Goal: Task Accomplishment & Management: Use online tool/utility

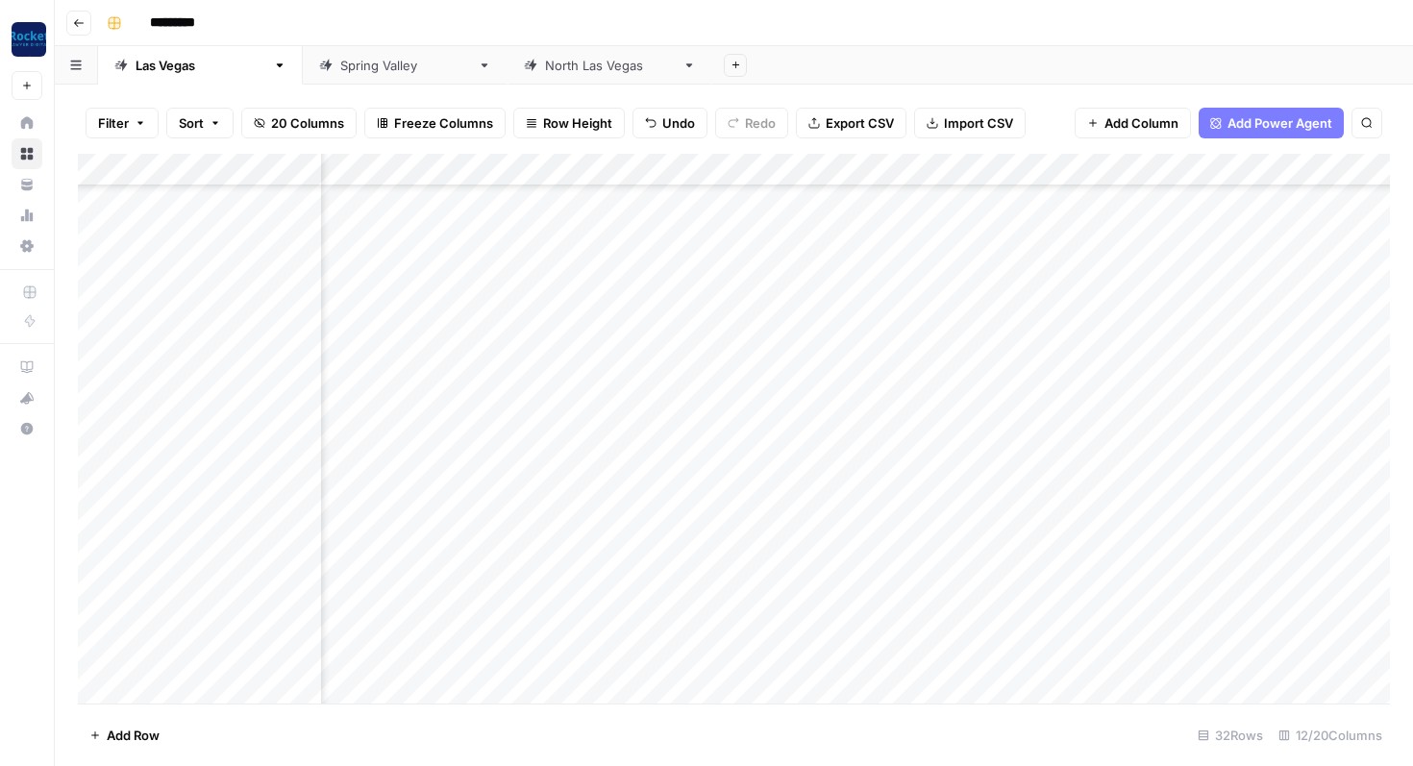
scroll to position [559, 879]
click at [918, 649] on div "Add Column" at bounding box center [734, 429] width 1312 height 550
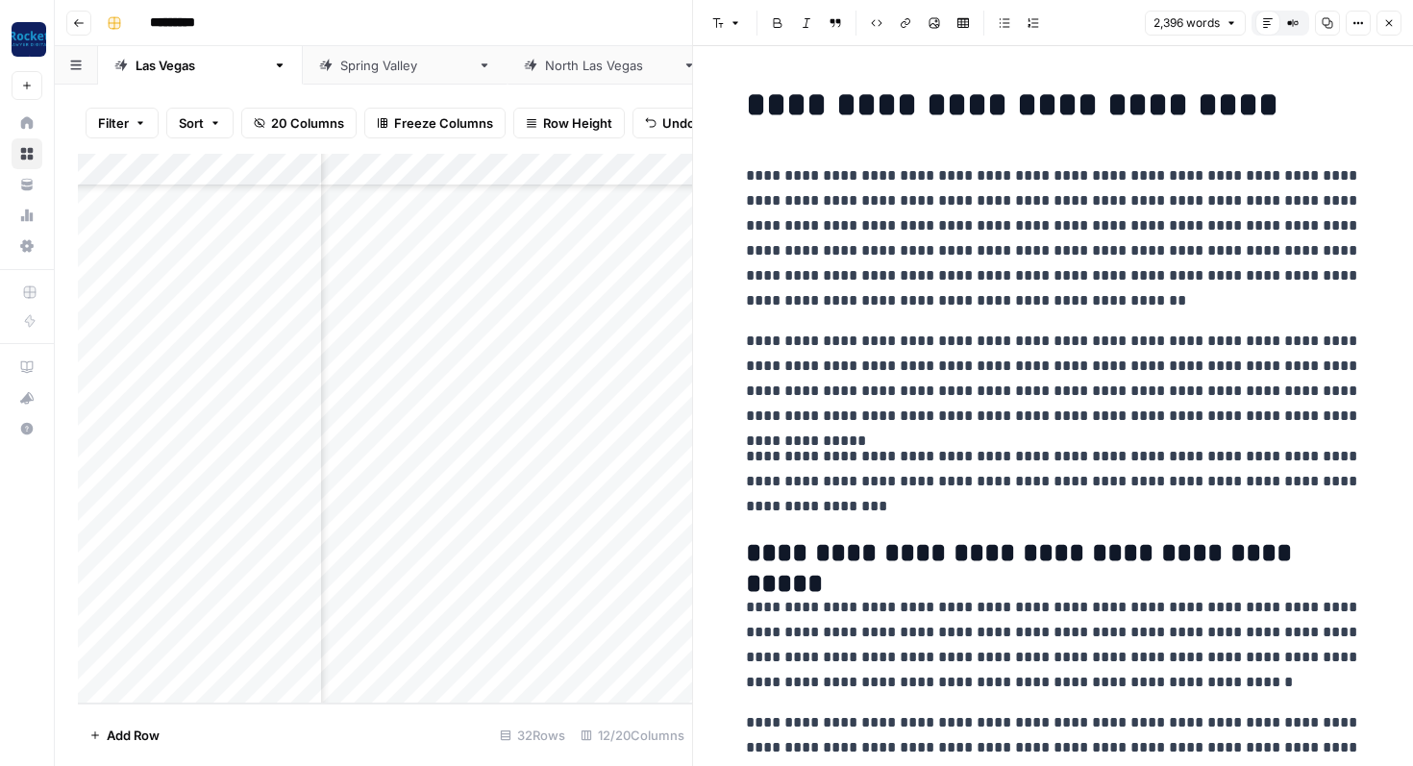
click at [895, 333] on p "**********" at bounding box center [1053, 379] width 615 height 100
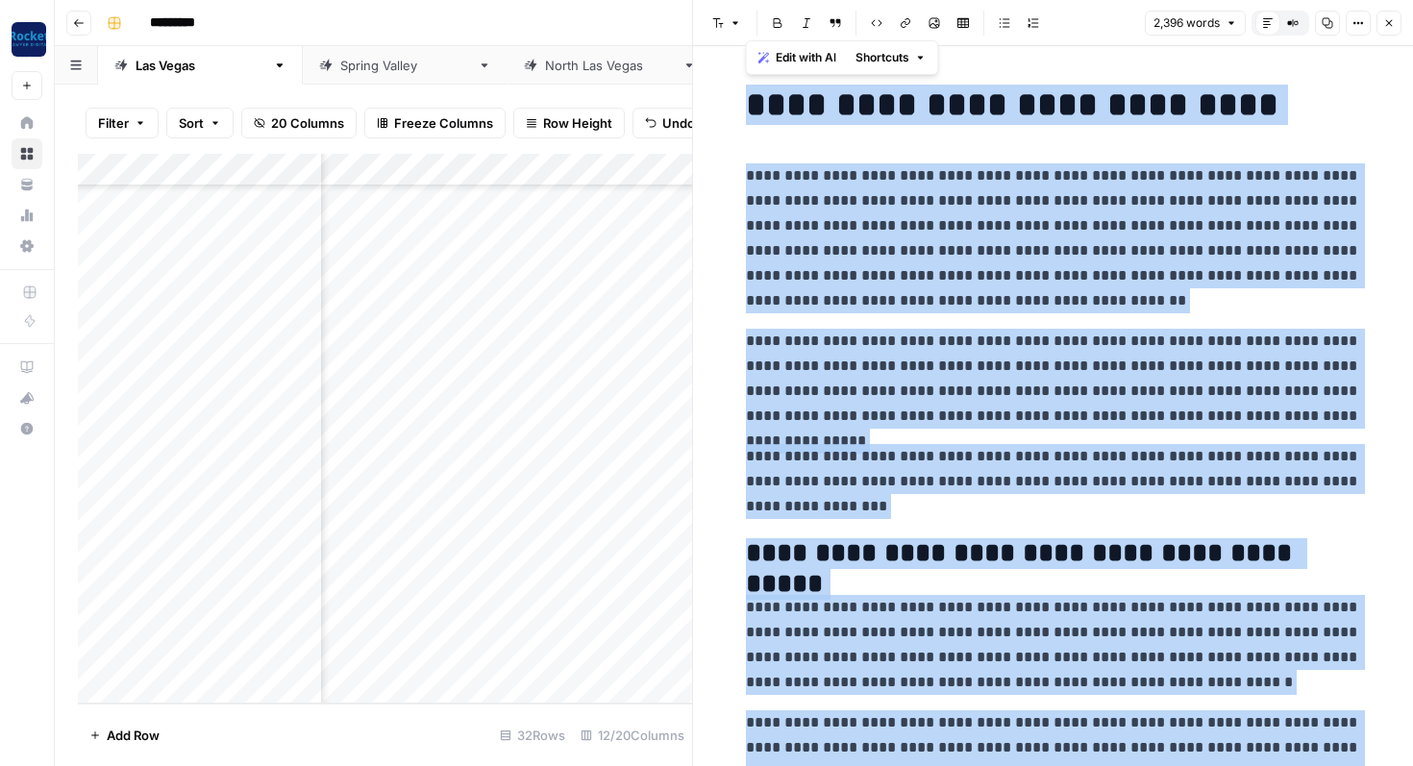
copy div "**********"
click at [895, 333] on p "**********" at bounding box center [1053, 379] width 615 height 100
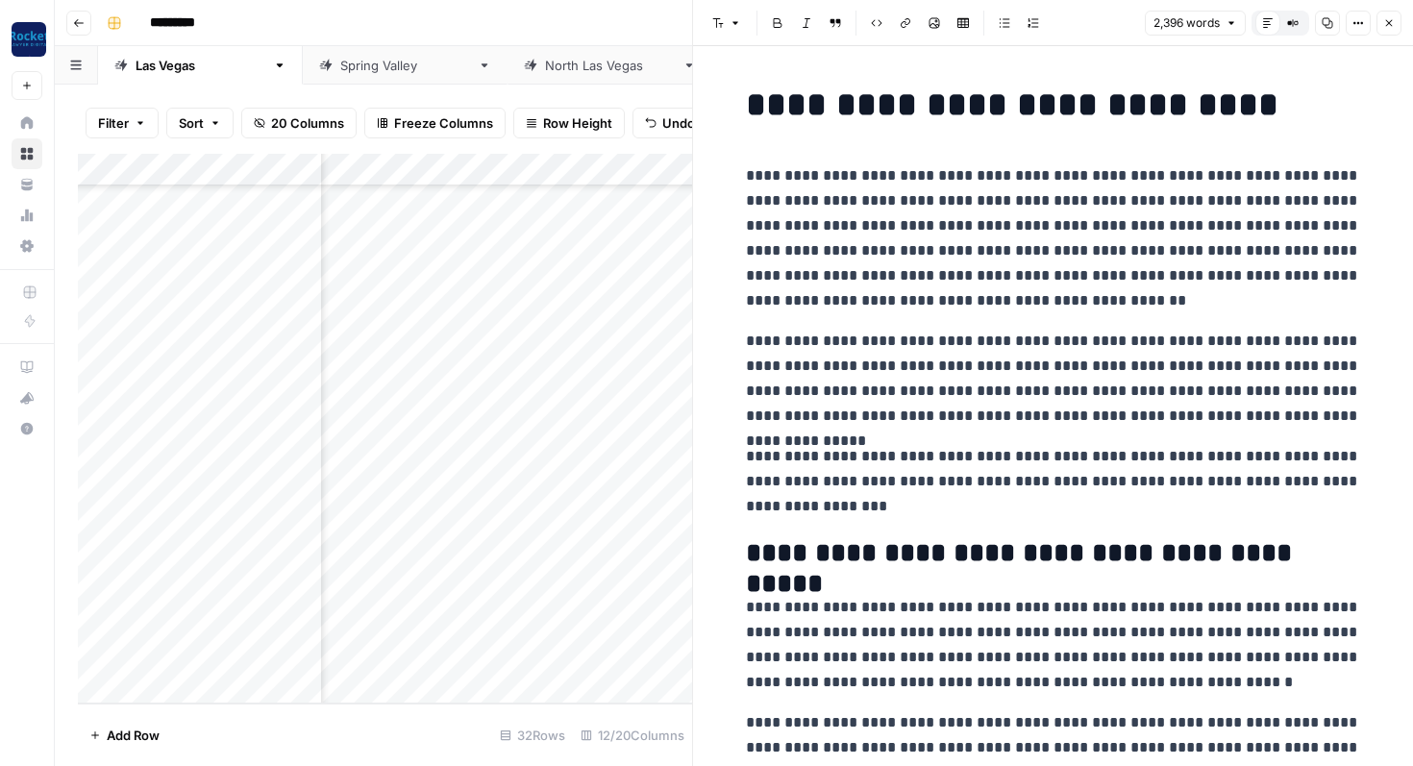
click at [153, 726] on span "Add Row" at bounding box center [133, 735] width 53 height 19
click at [200, 653] on div "Add Column" at bounding box center [385, 429] width 614 height 550
type textarea "**********"
click at [246, 646] on textarea "**********" at bounding box center [262, 656] width 308 height 27
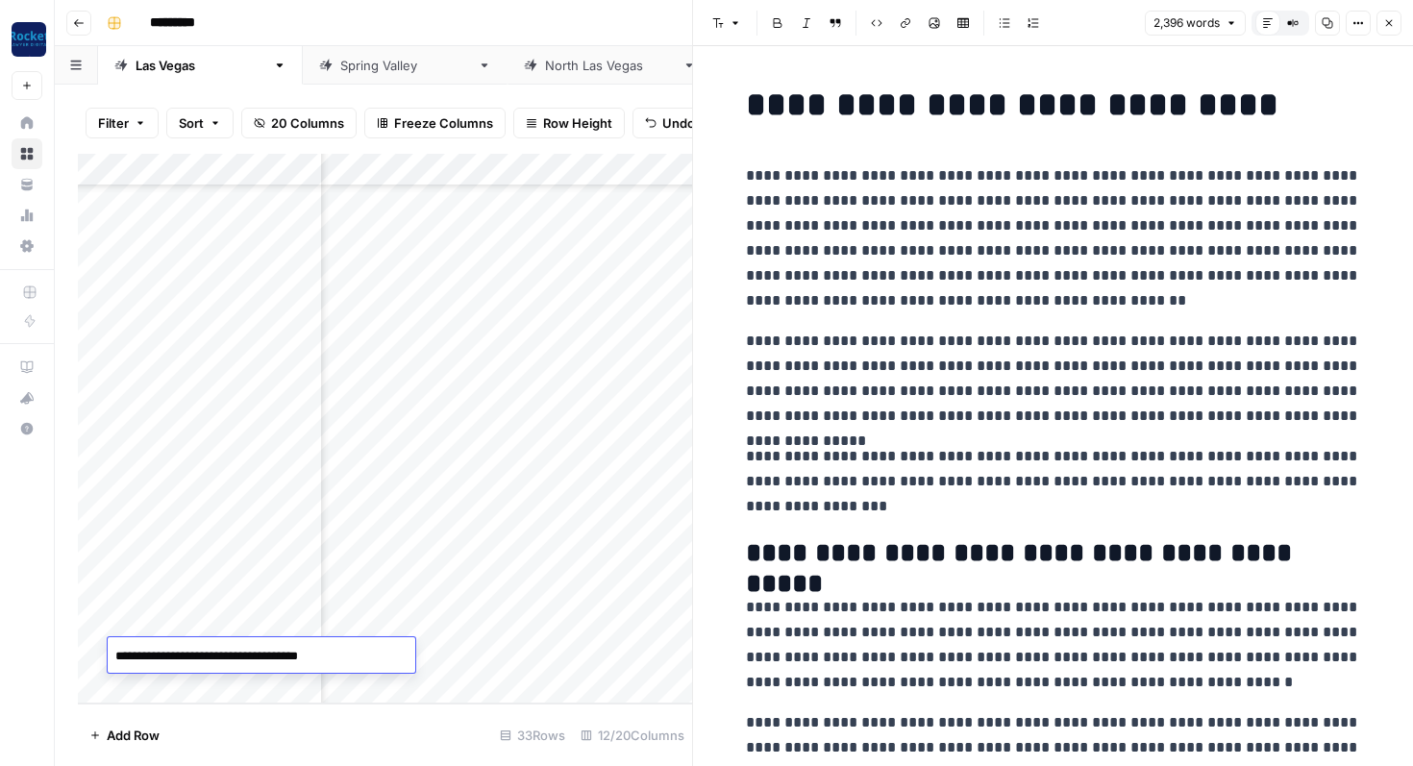
click at [246, 646] on textarea "**********" at bounding box center [262, 656] width 308 height 27
click at [206, 572] on div "Add Column" at bounding box center [385, 429] width 614 height 550
click at [171, 679] on div "Add Column" at bounding box center [385, 429] width 614 height 550
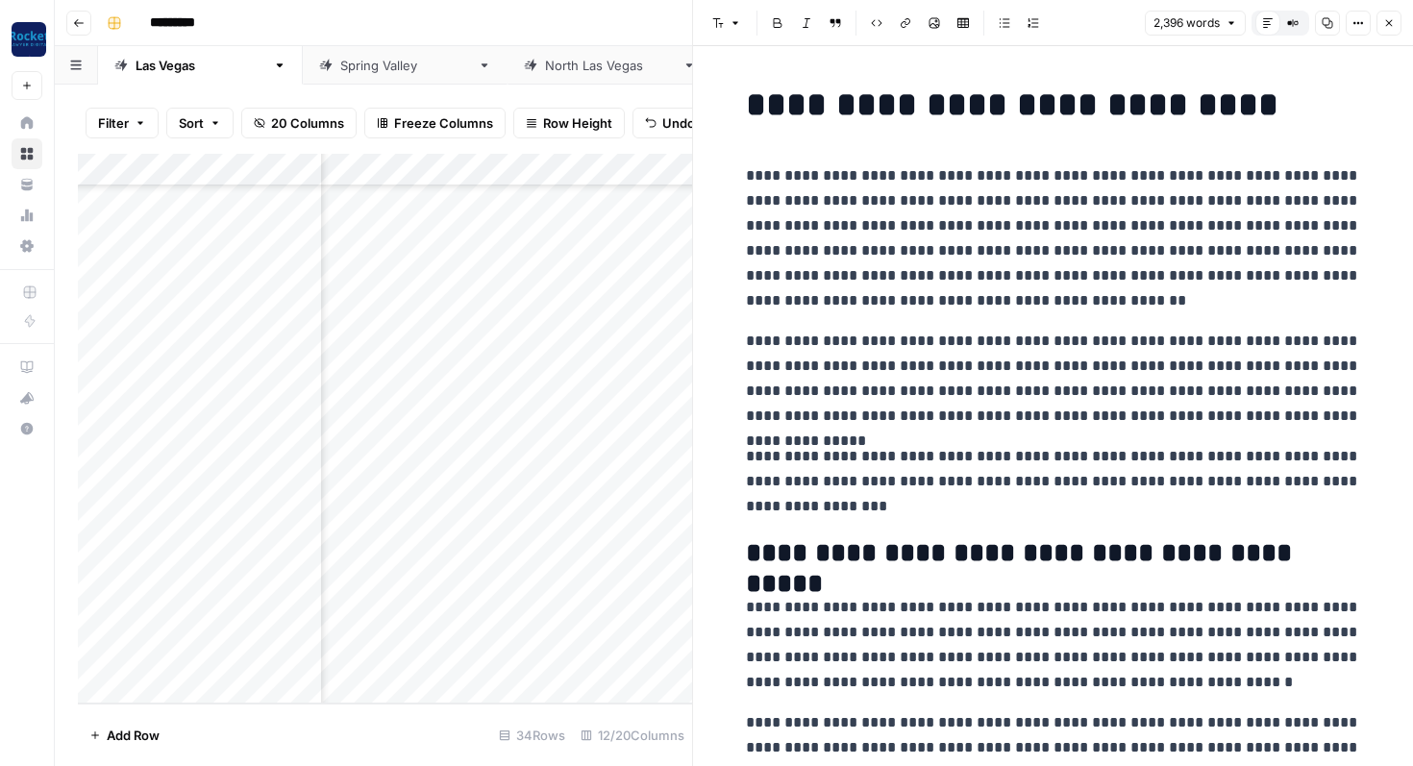
click at [203, 620] on div "Add Column" at bounding box center [385, 429] width 614 height 550
click at [1393, 25] on icon "button" at bounding box center [1389, 23] width 12 height 12
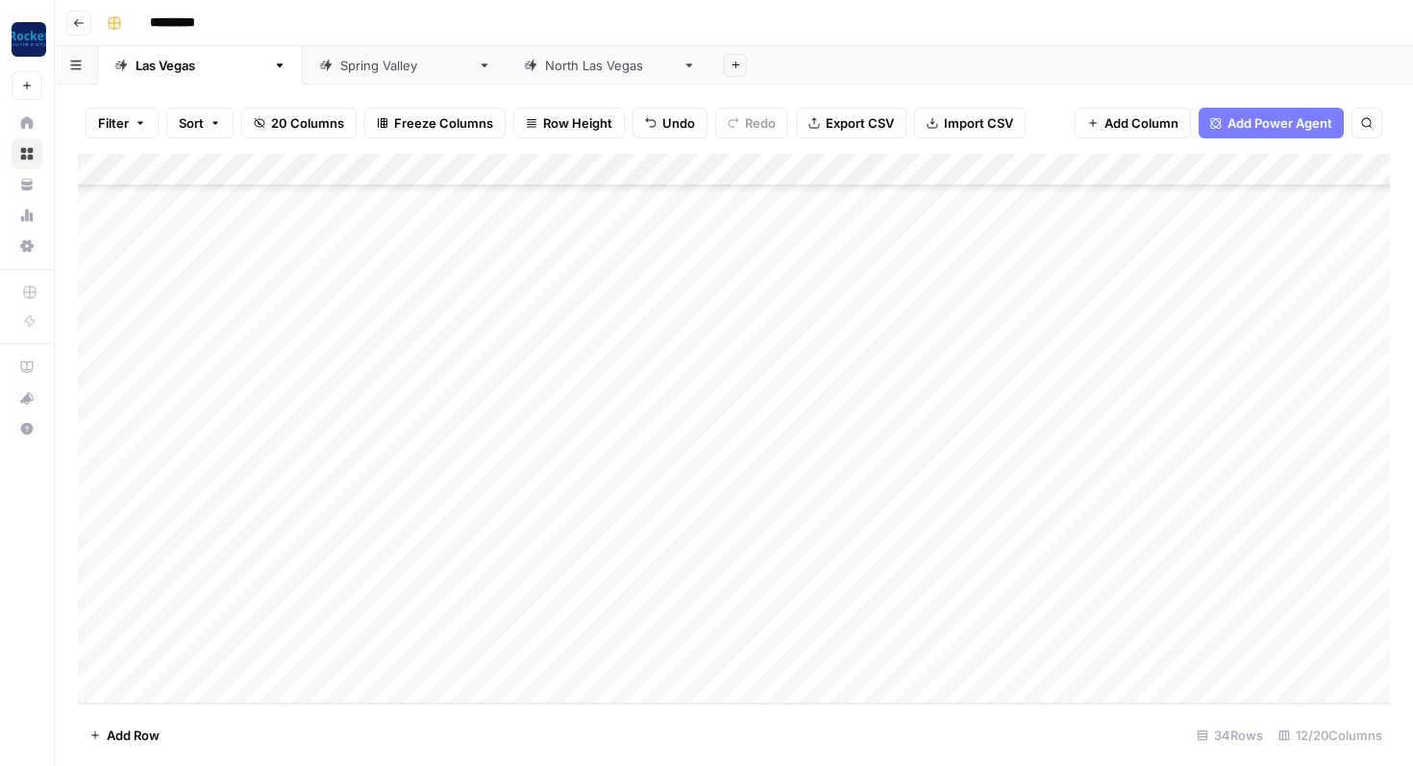
scroll to position [625, 0]
click at [688, 625] on div "Add Column" at bounding box center [734, 429] width 1312 height 550
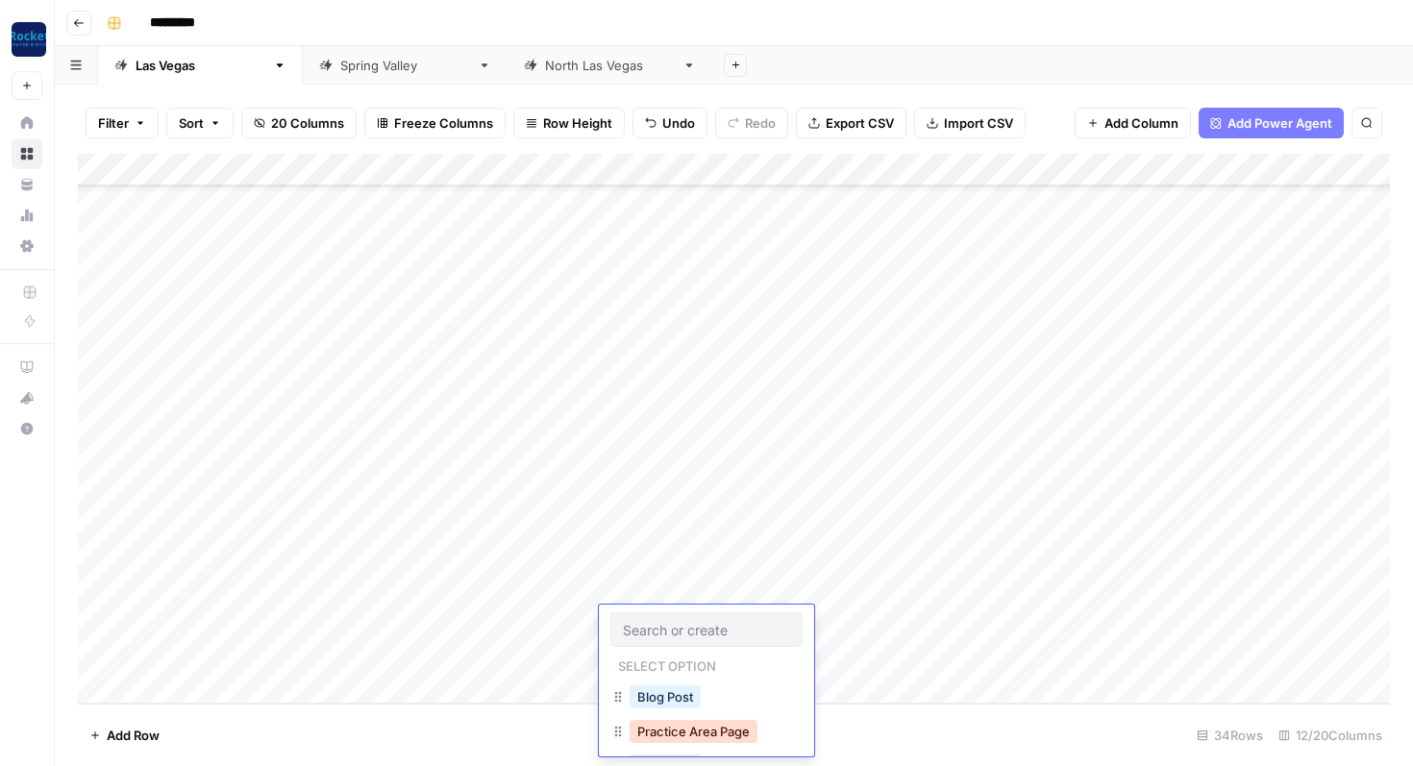
click at [669, 728] on button "Practice Area Page" at bounding box center [694, 731] width 128 height 23
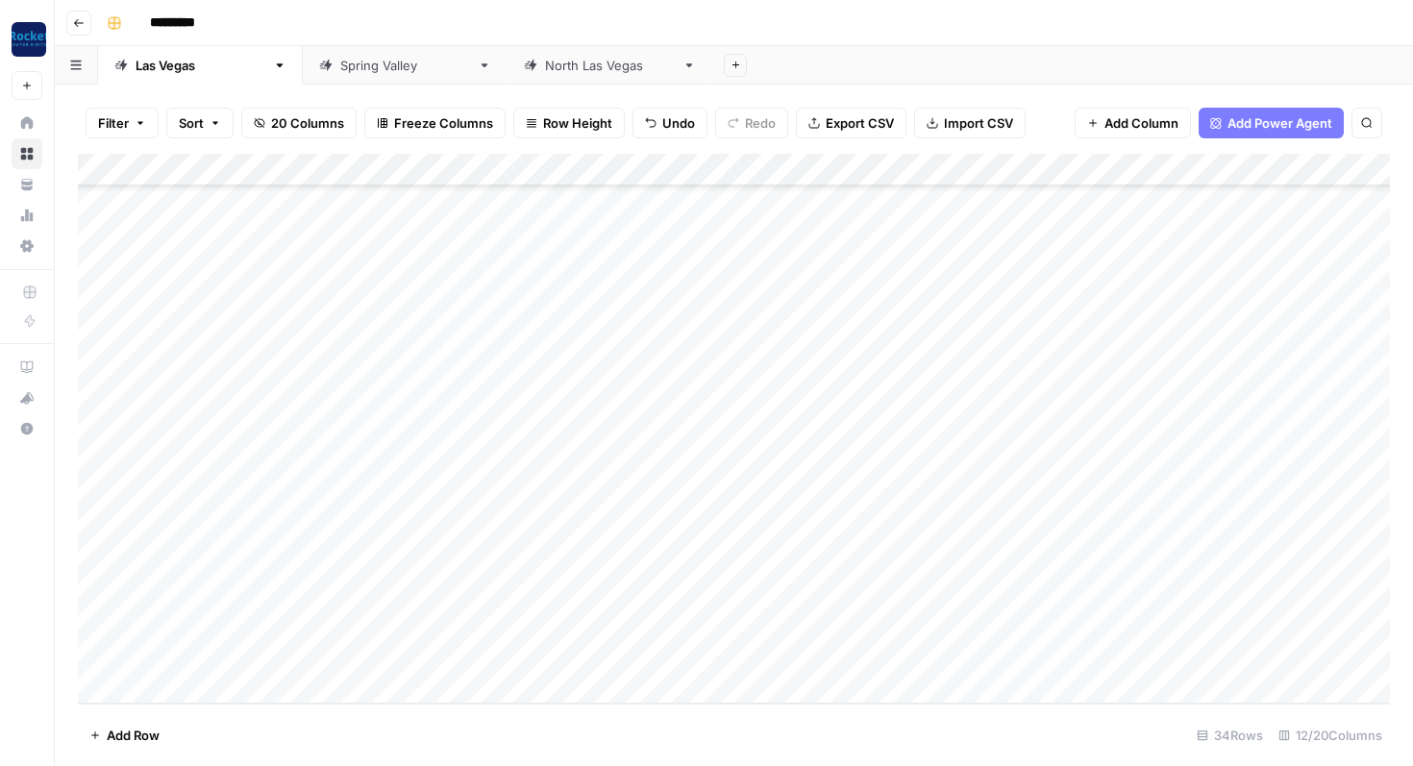
click at [636, 659] on div "Add Column" at bounding box center [734, 429] width 1312 height 550
click at [668, 659] on div "Add Column" at bounding box center [734, 429] width 1312 height 550
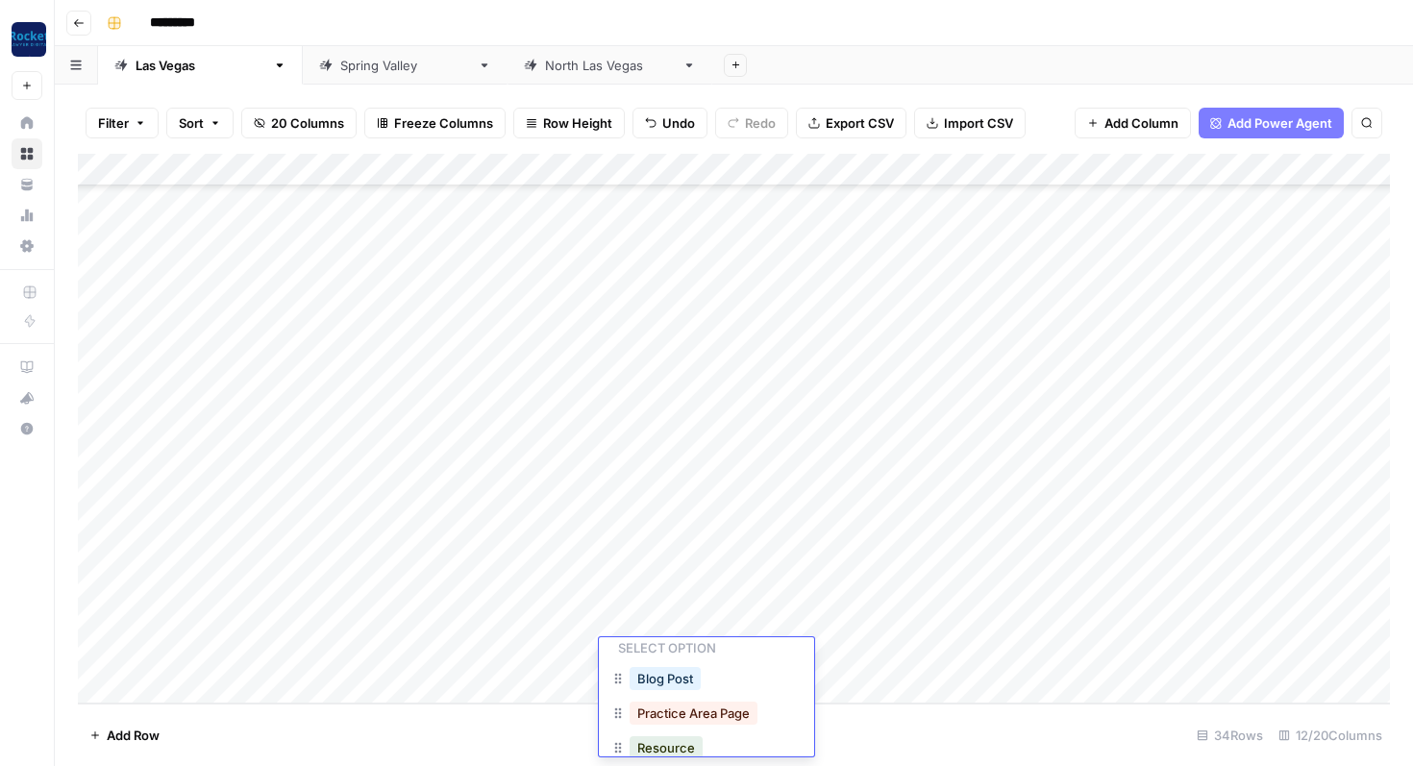
scroll to position [54, 0]
click at [683, 708] on button "Practice Area Page" at bounding box center [694, 710] width 128 height 23
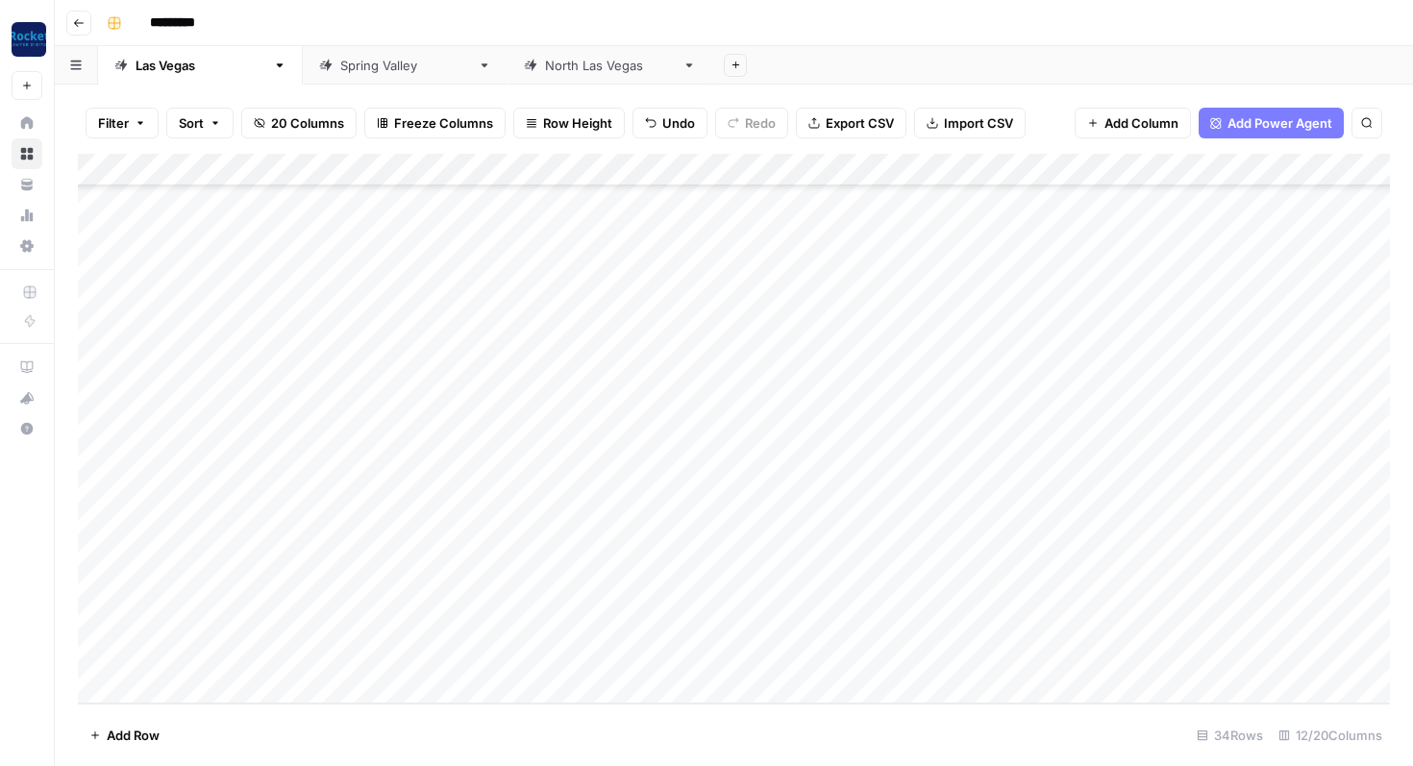
click at [513, 597] on div "Add Column" at bounding box center [734, 429] width 1312 height 550
click at [534, 624] on div "Add Column" at bounding box center [734, 429] width 1312 height 550
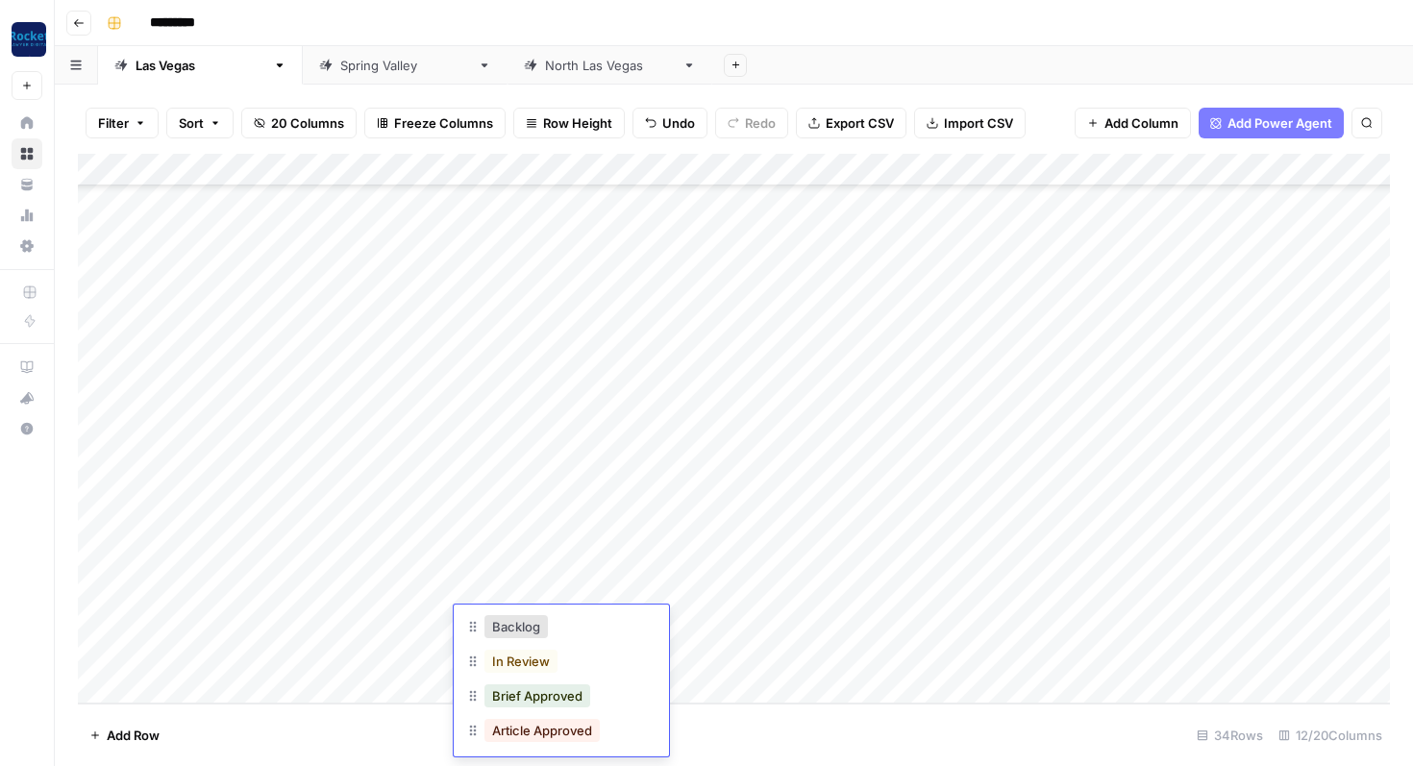
scroll to position [79, 0]
click at [544, 662] on button "In Review" at bounding box center [520, 652] width 73 height 23
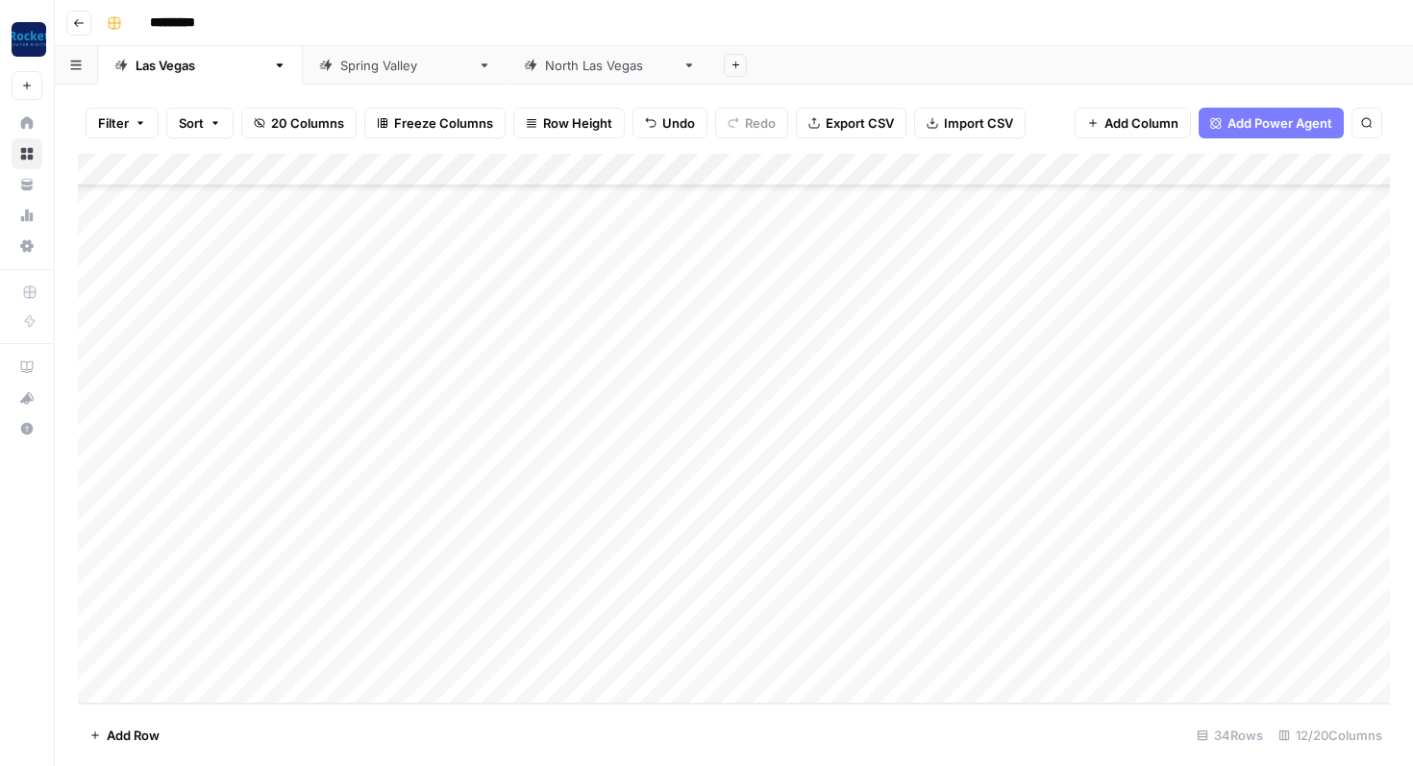
click at [517, 654] on div "Add Column" at bounding box center [734, 429] width 1312 height 550
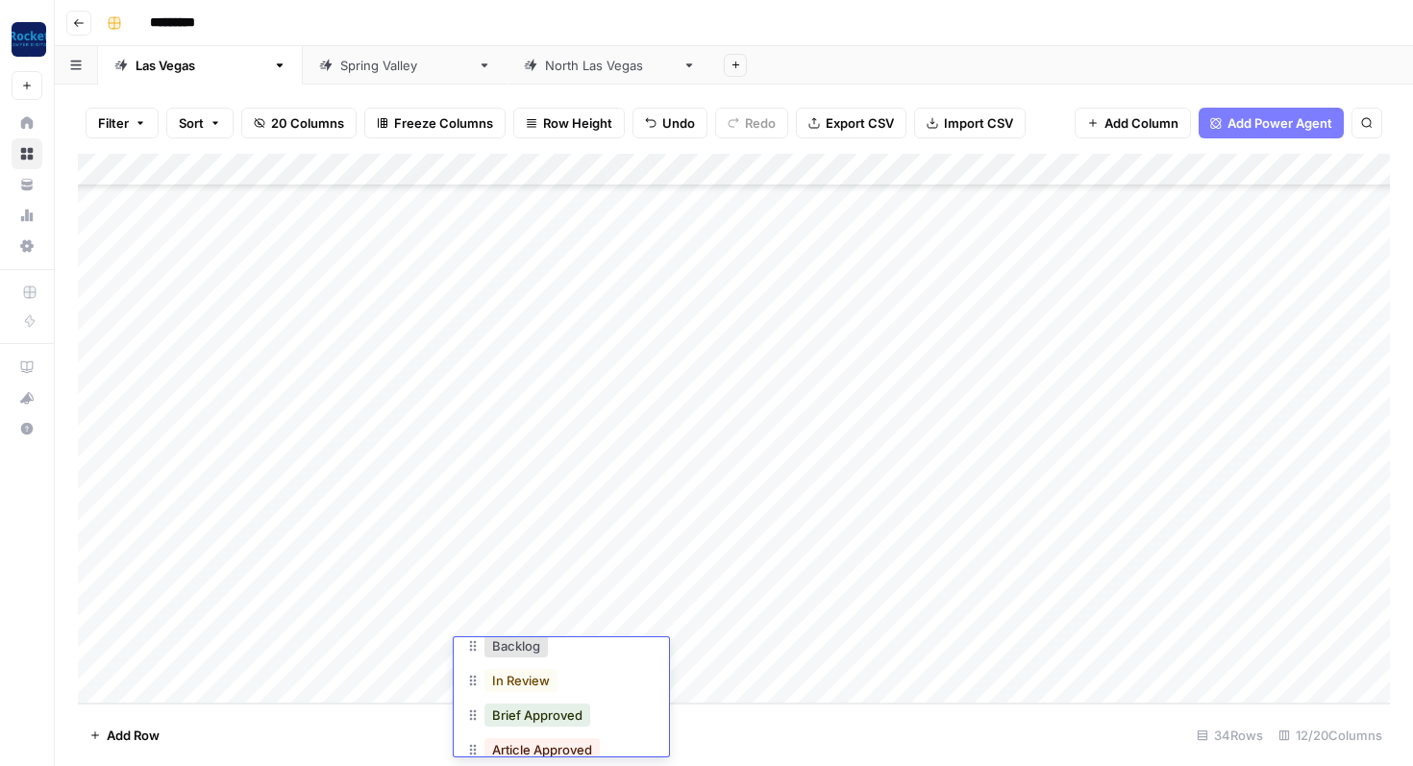
scroll to position [97, 0]
click at [523, 667] on button "In Review" at bounding box center [520, 666] width 73 height 23
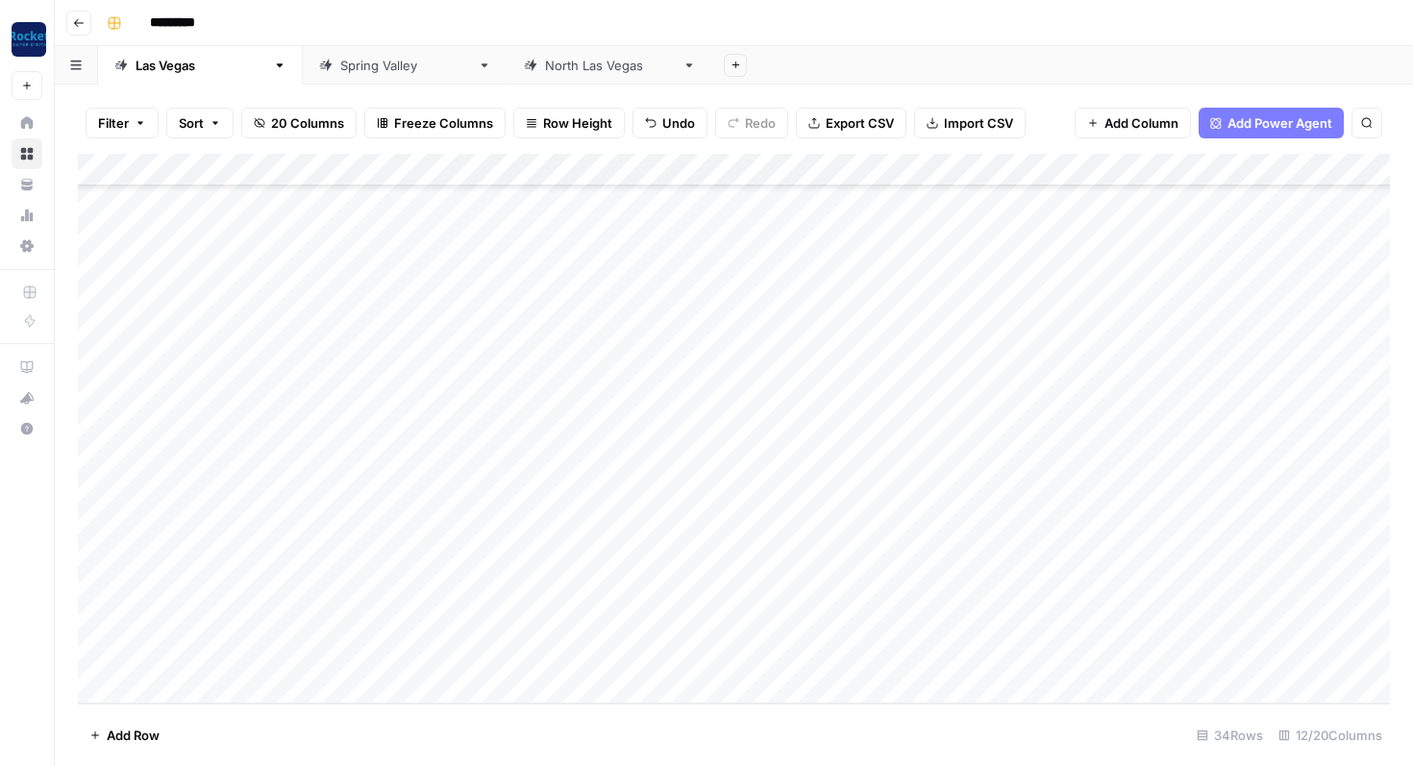
click at [852, 620] on div "Add Column" at bounding box center [734, 429] width 1312 height 550
click at [862, 653] on div "Add Column" at bounding box center [734, 429] width 1312 height 550
click at [716, 622] on div "Add Column" at bounding box center [734, 429] width 1312 height 550
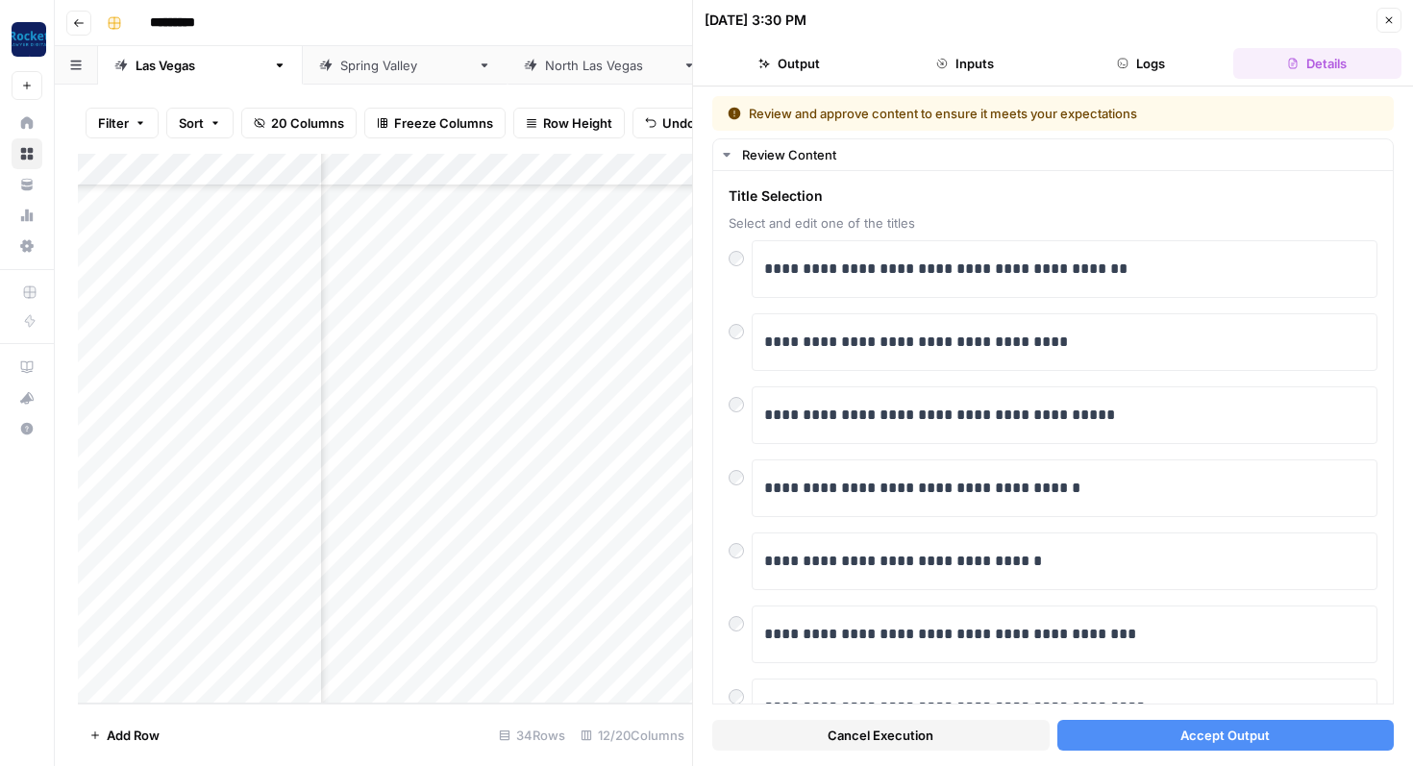
click at [1115, 738] on button "Accept Output" at bounding box center [1225, 735] width 337 height 31
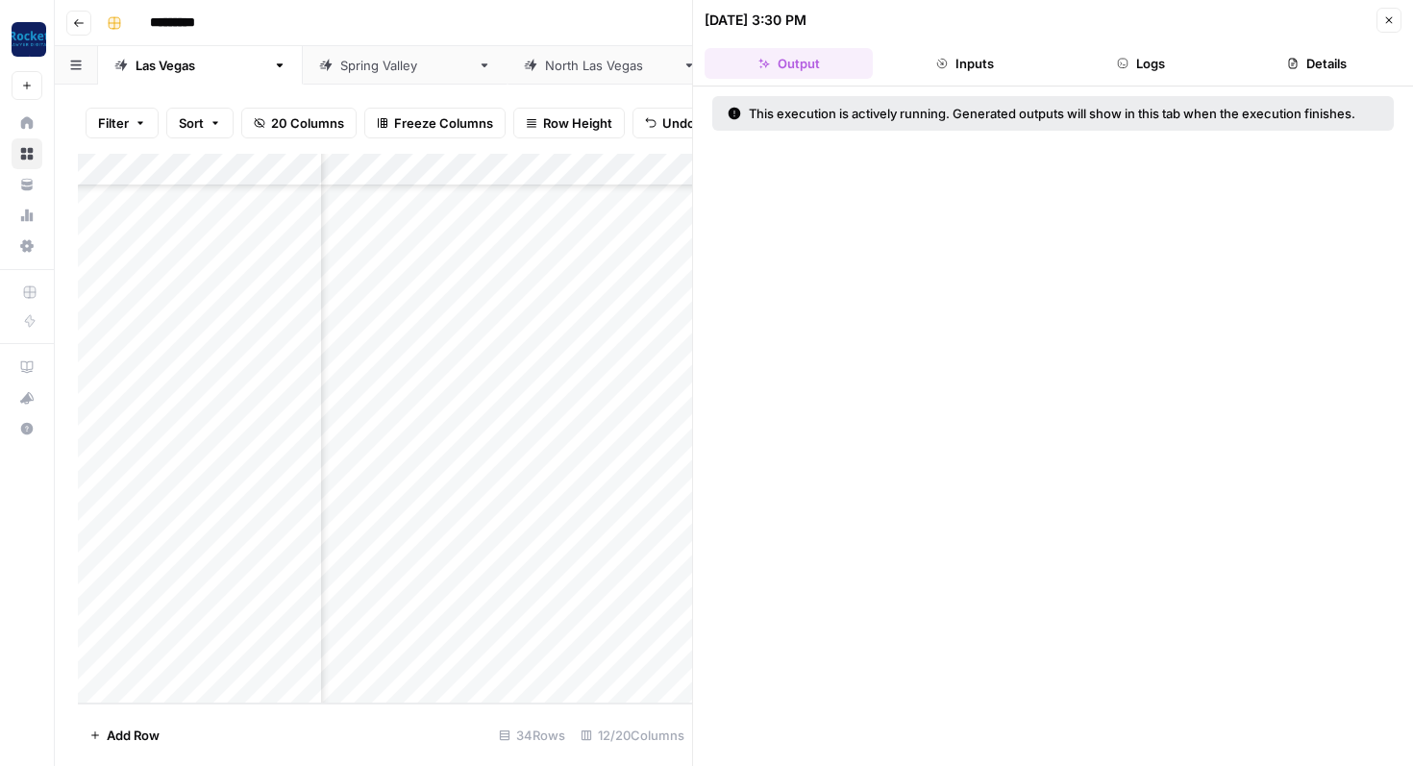
click at [1395, 21] on button "Close" at bounding box center [1388, 20] width 25 height 25
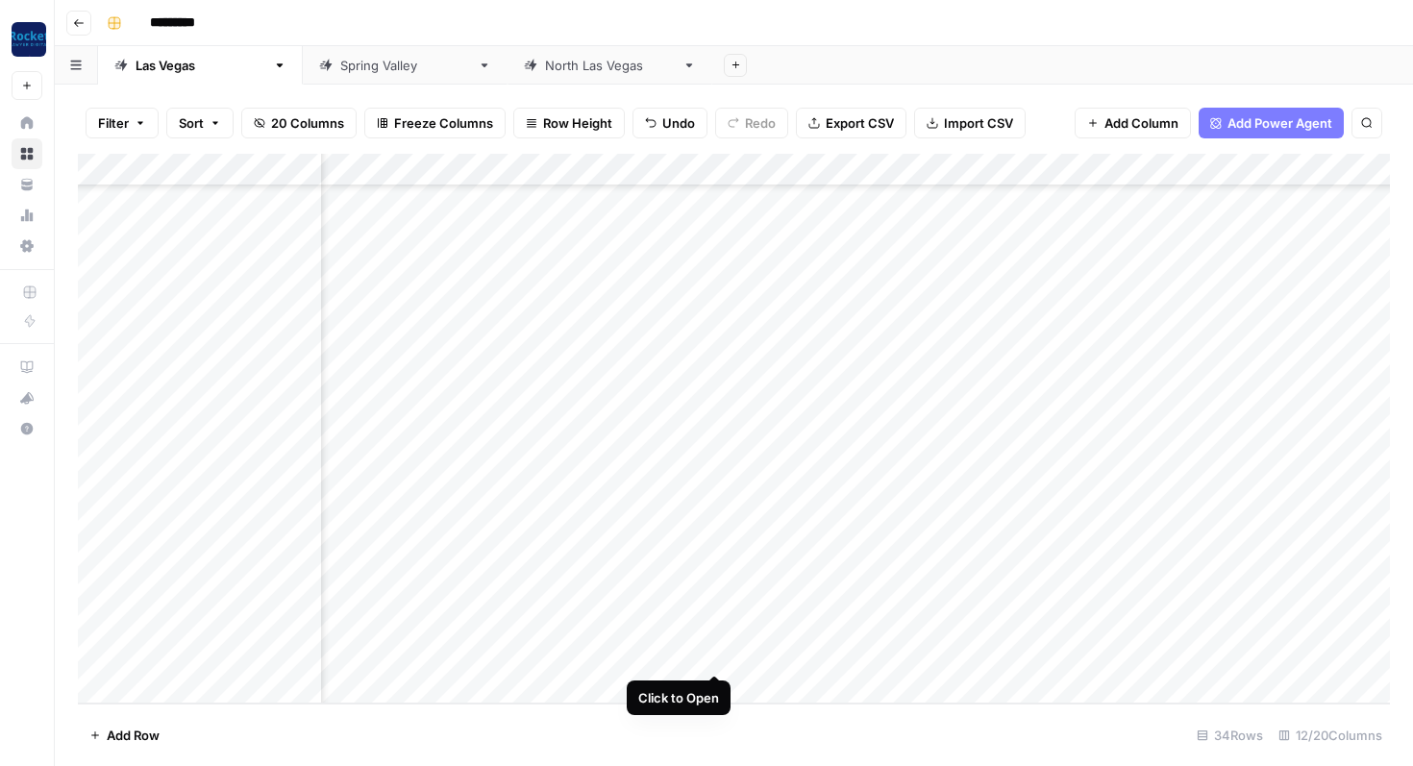
click at [711, 653] on div "Add Column" at bounding box center [734, 429] width 1312 height 550
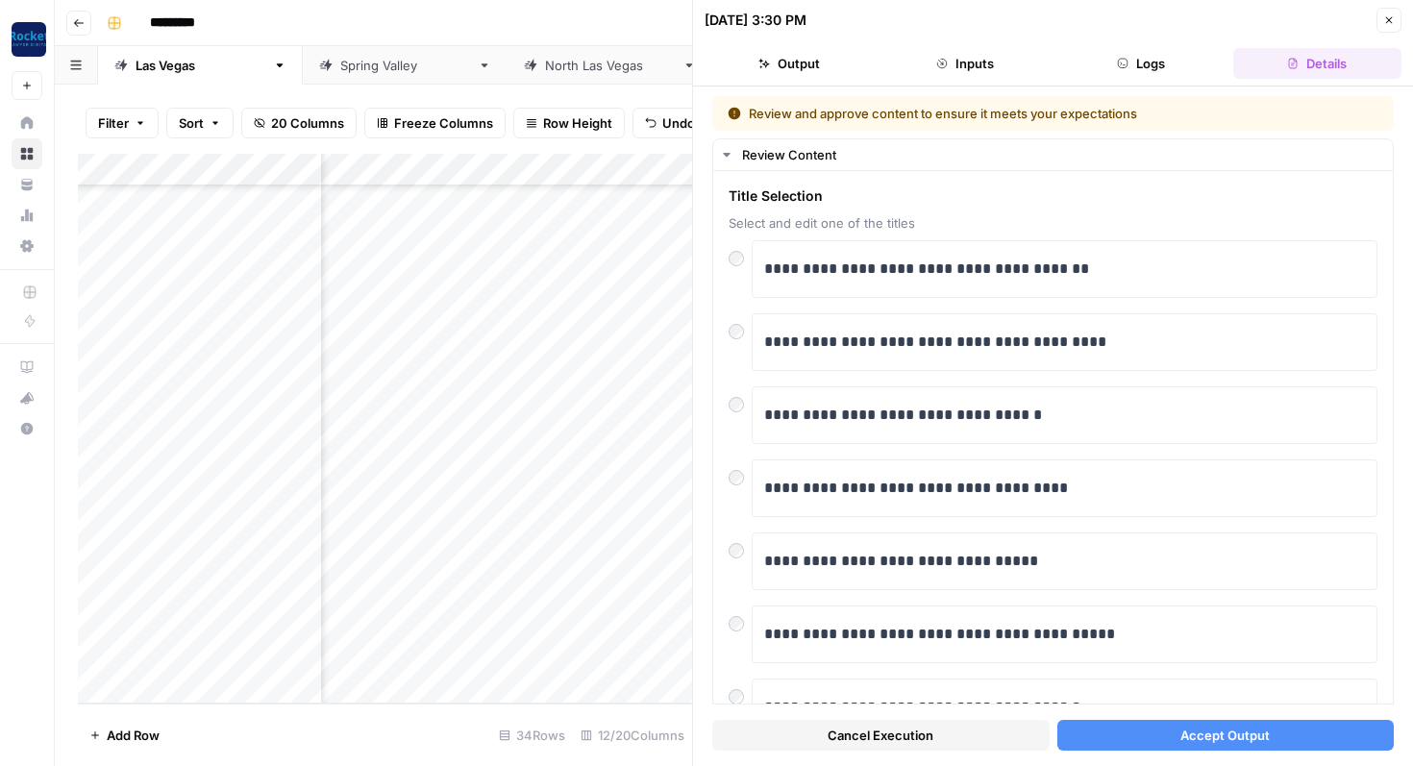
click at [1140, 734] on button "Accept Output" at bounding box center [1225, 735] width 337 height 31
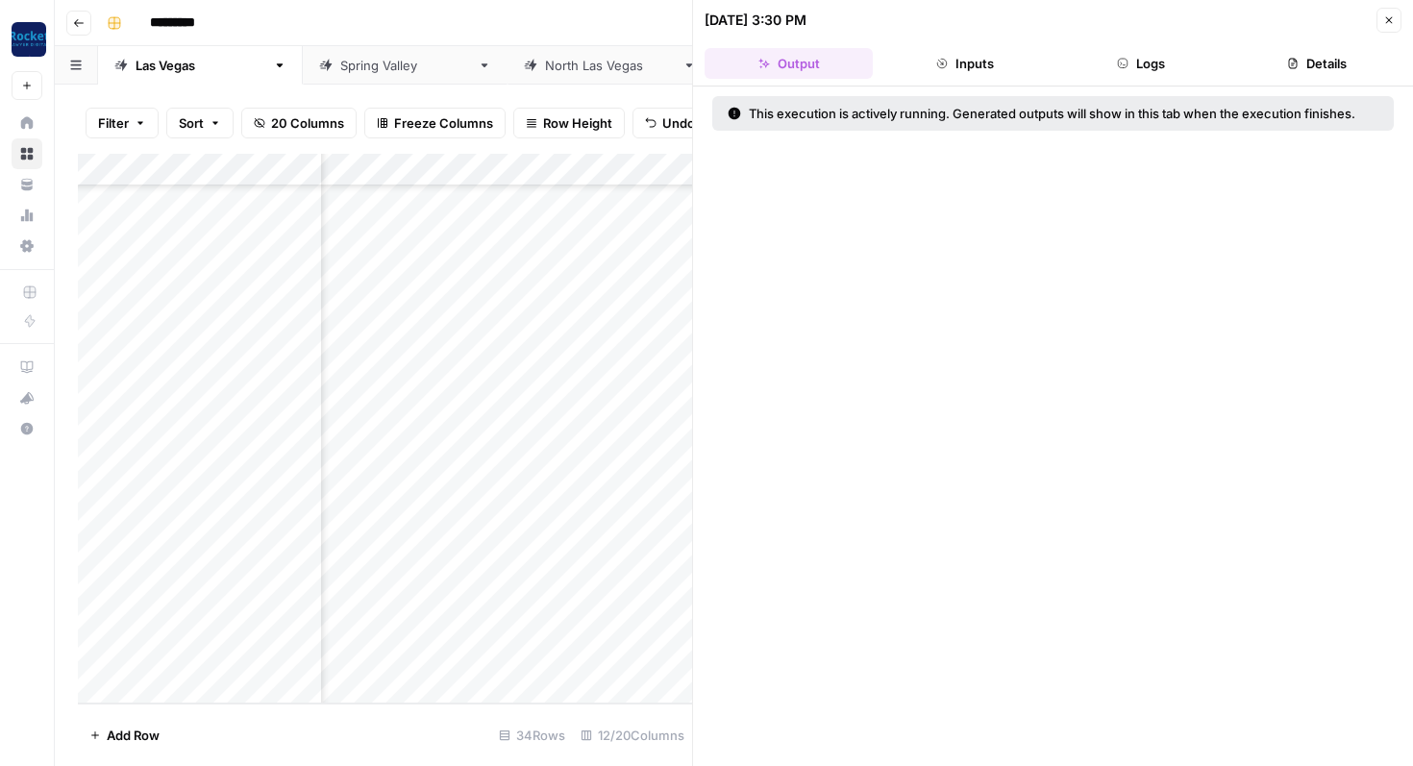
click at [1389, 20] on icon "button" at bounding box center [1389, 20] width 12 height 12
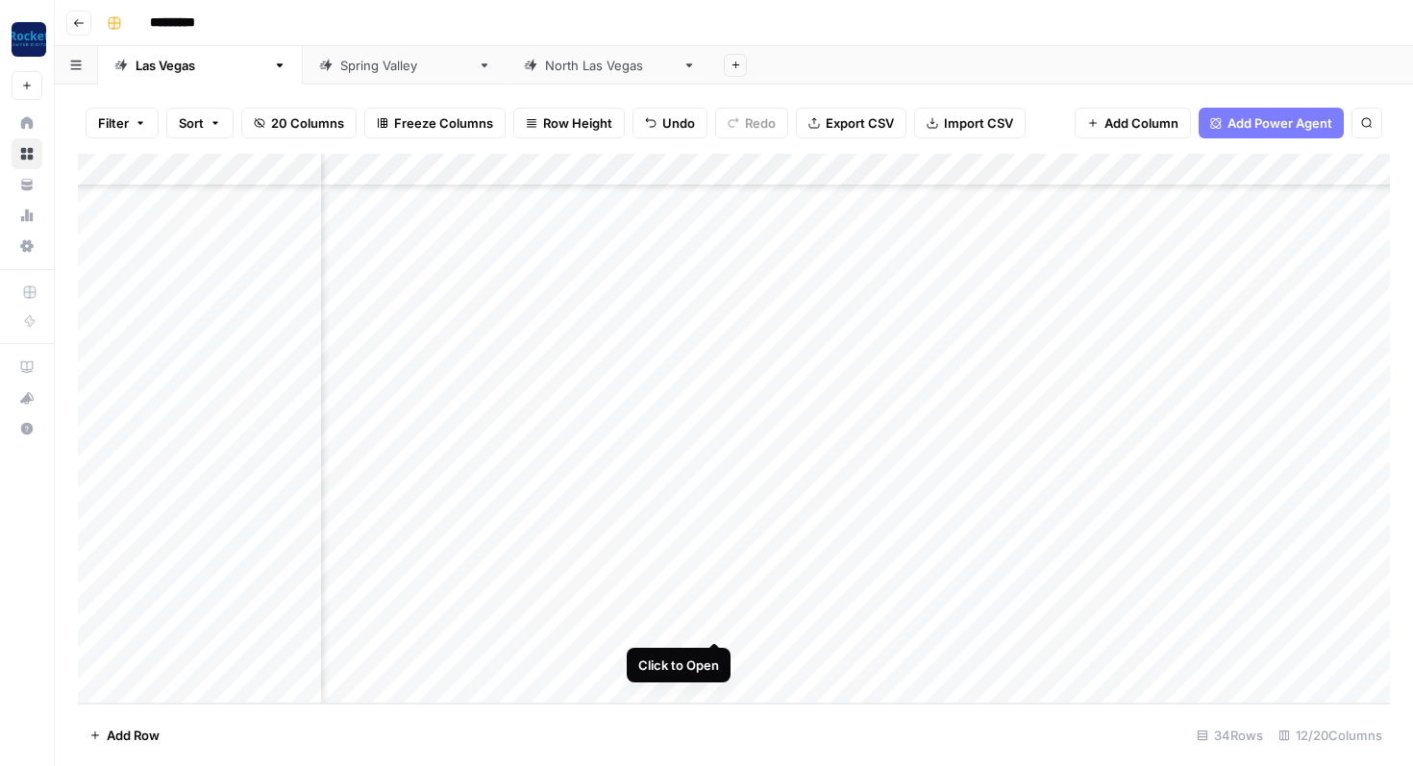
click at [720, 627] on div "Add Column" at bounding box center [734, 429] width 1312 height 550
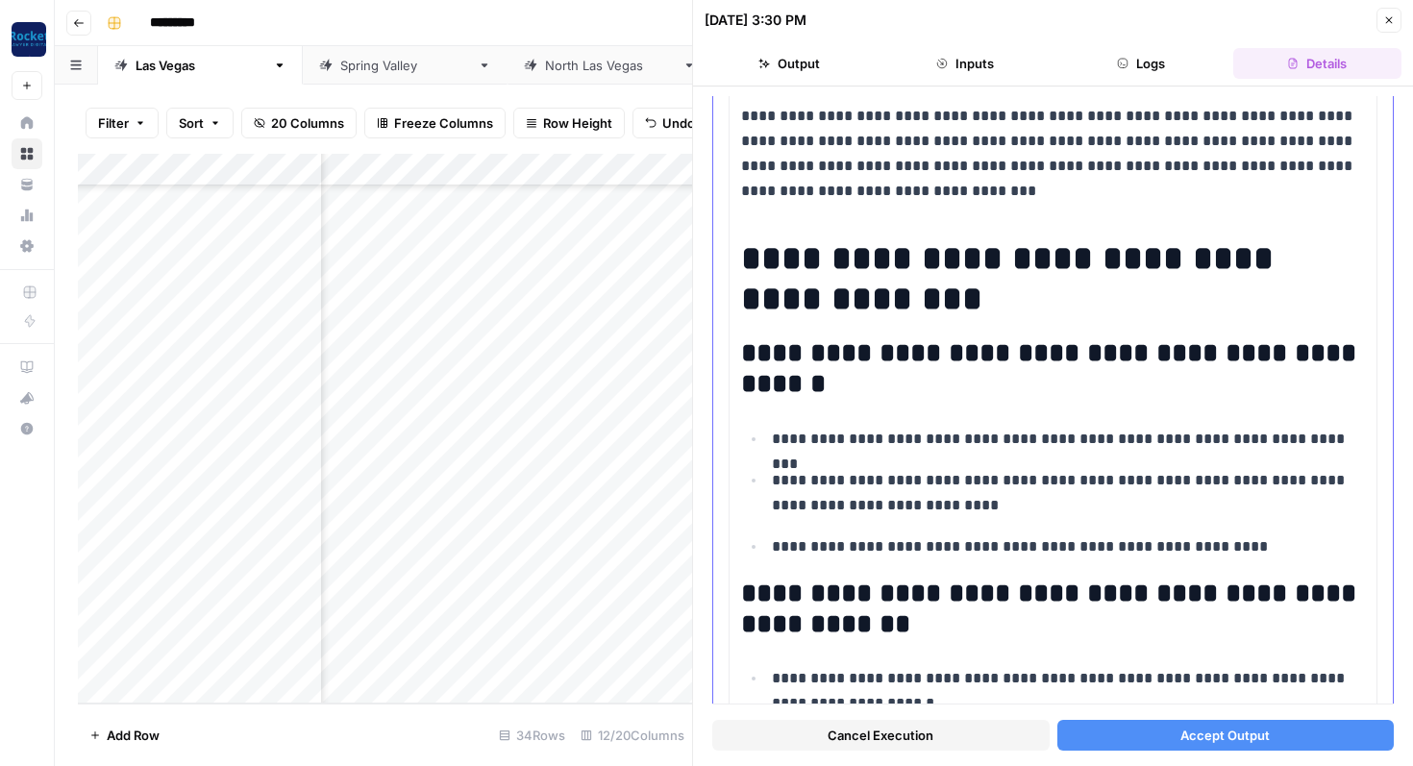
scroll to position [149, 0]
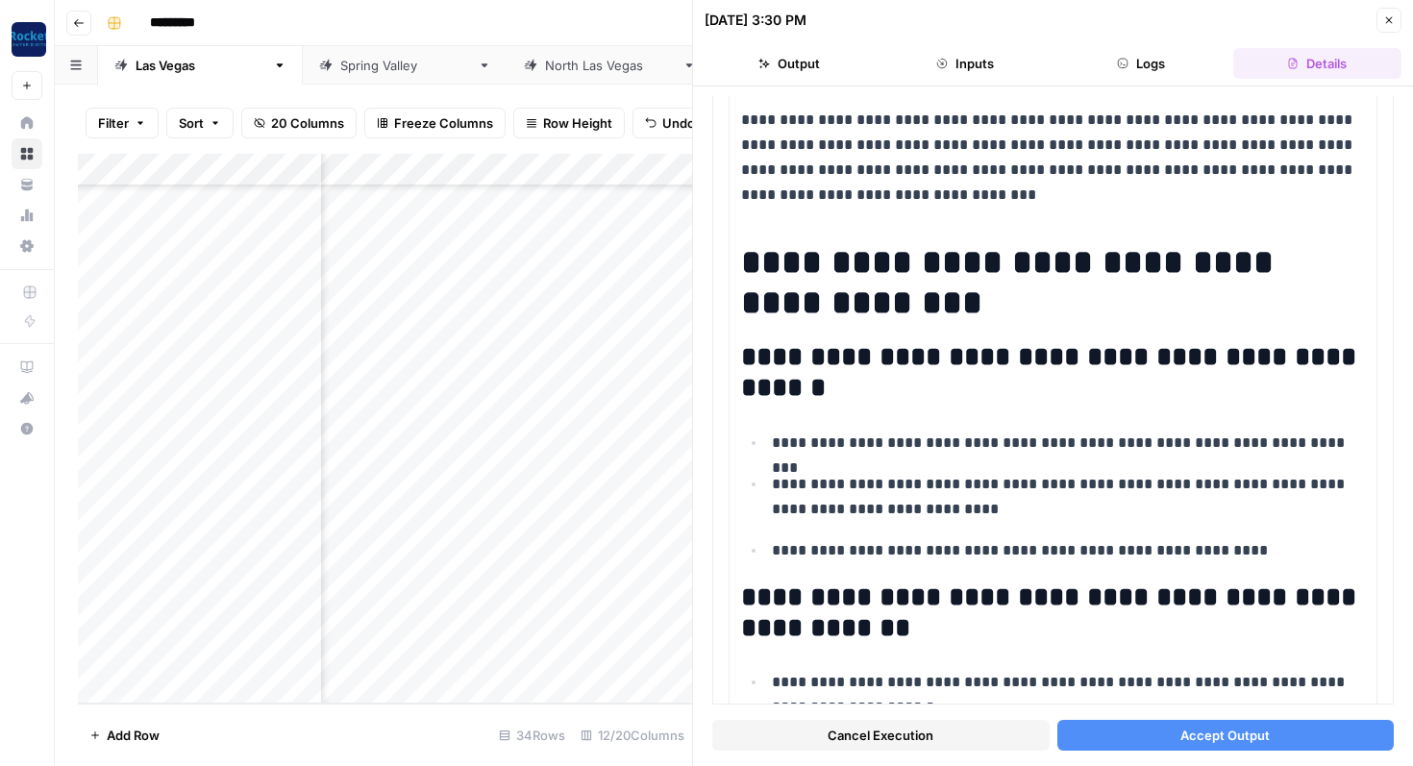
click at [1151, 740] on button "Accept Output" at bounding box center [1225, 735] width 337 height 31
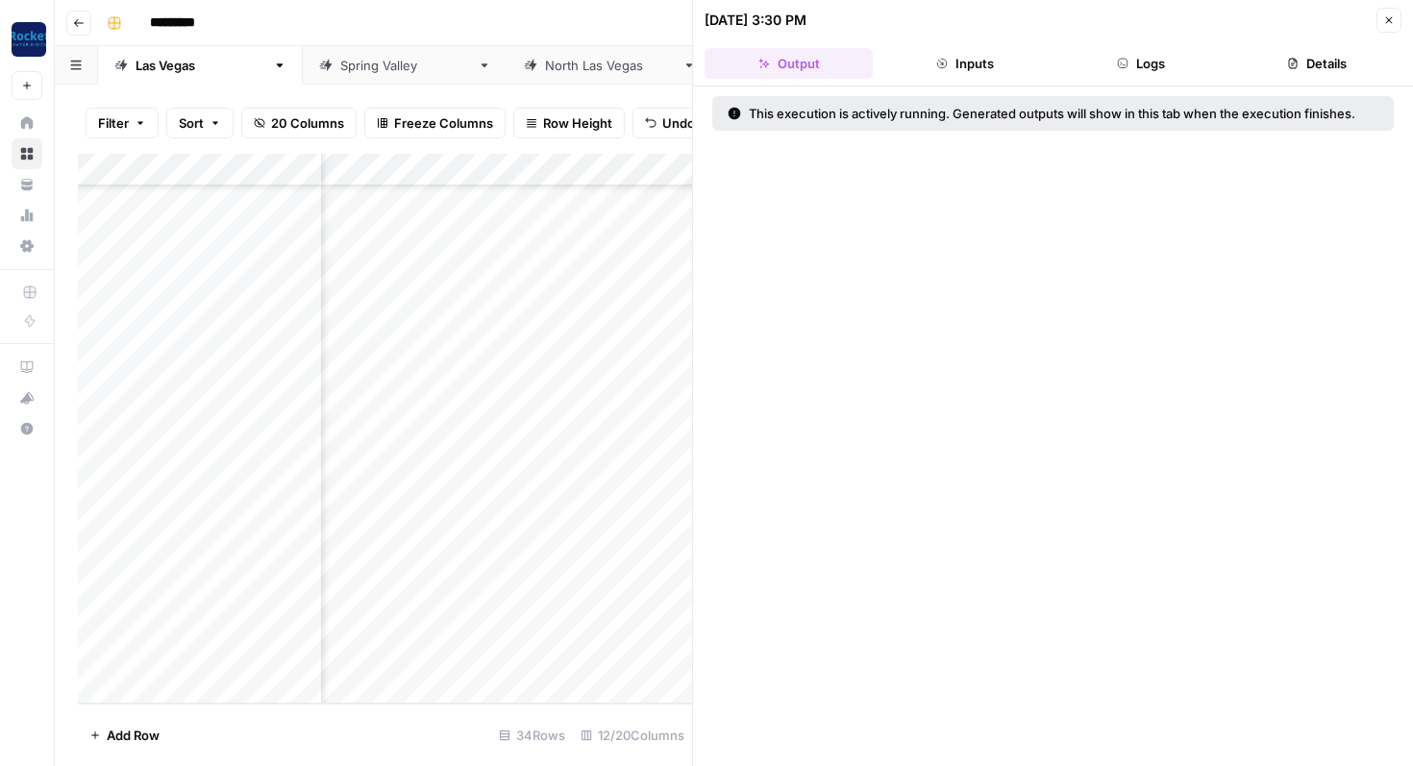
click at [1396, 18] on button "Close" at bounding box center [1388, 20] width 25 height 25
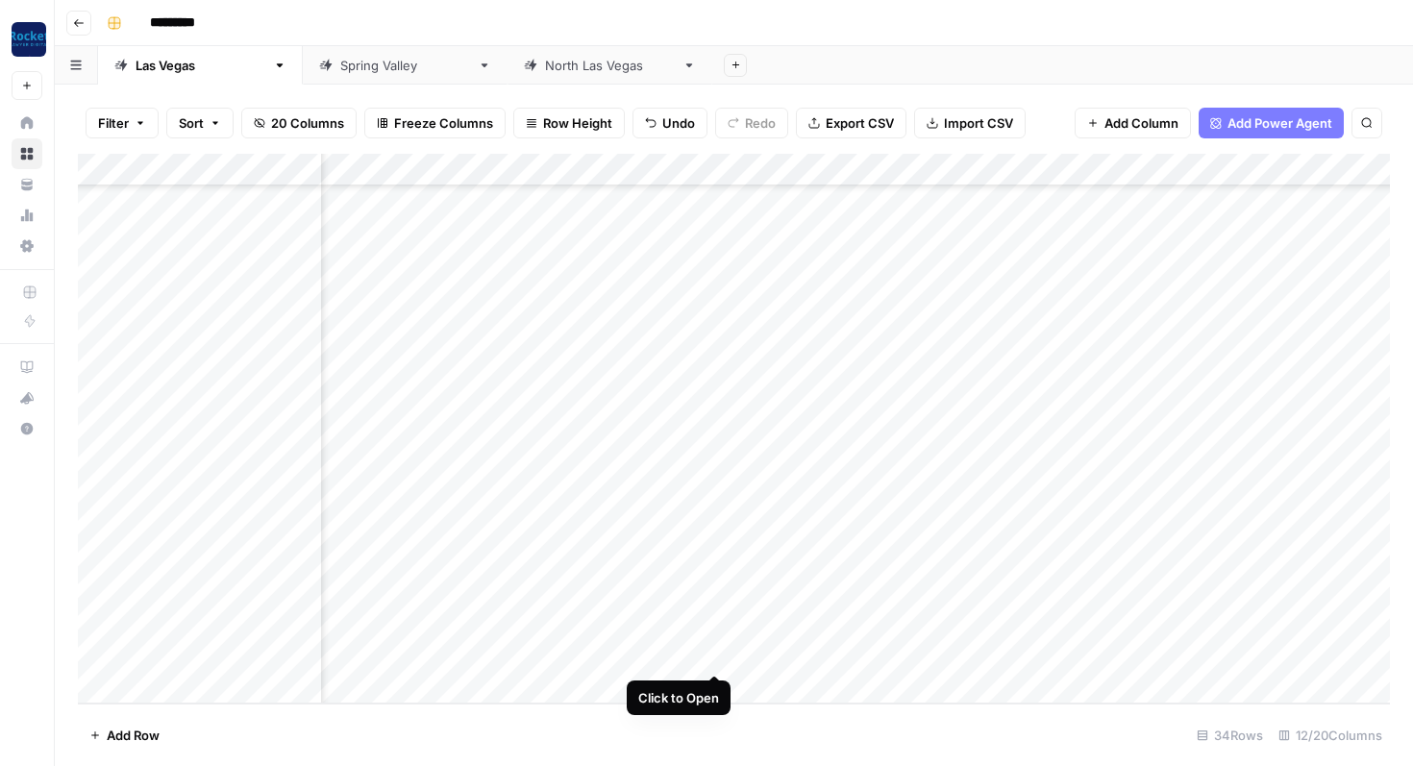
click at [711, 653] on div "Add Column" at bounding box center [734, 429] width 1312 height 550
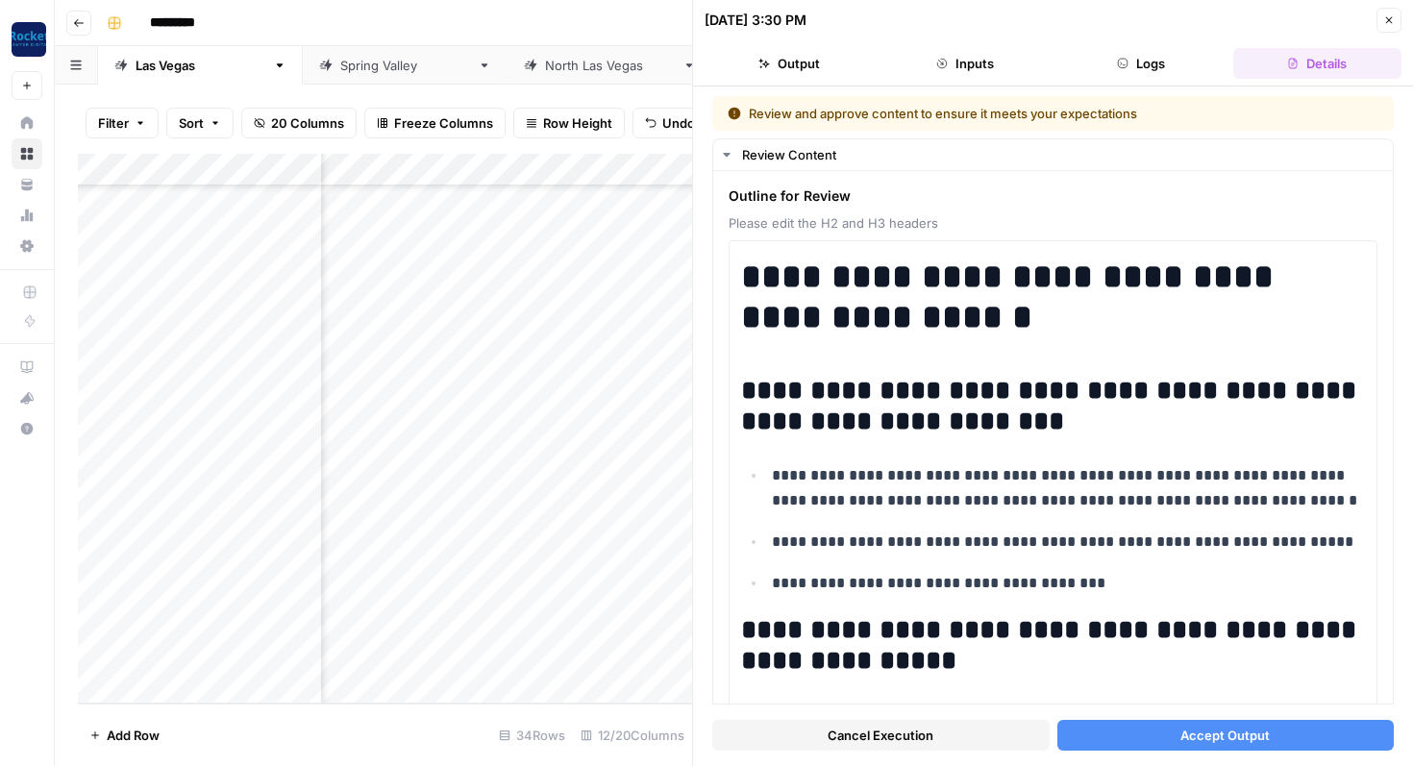
scroll to position [625, 193]
click at [1179, 740] on button "Accept Output" at bounding box center [1225, 735] width 337 height 31
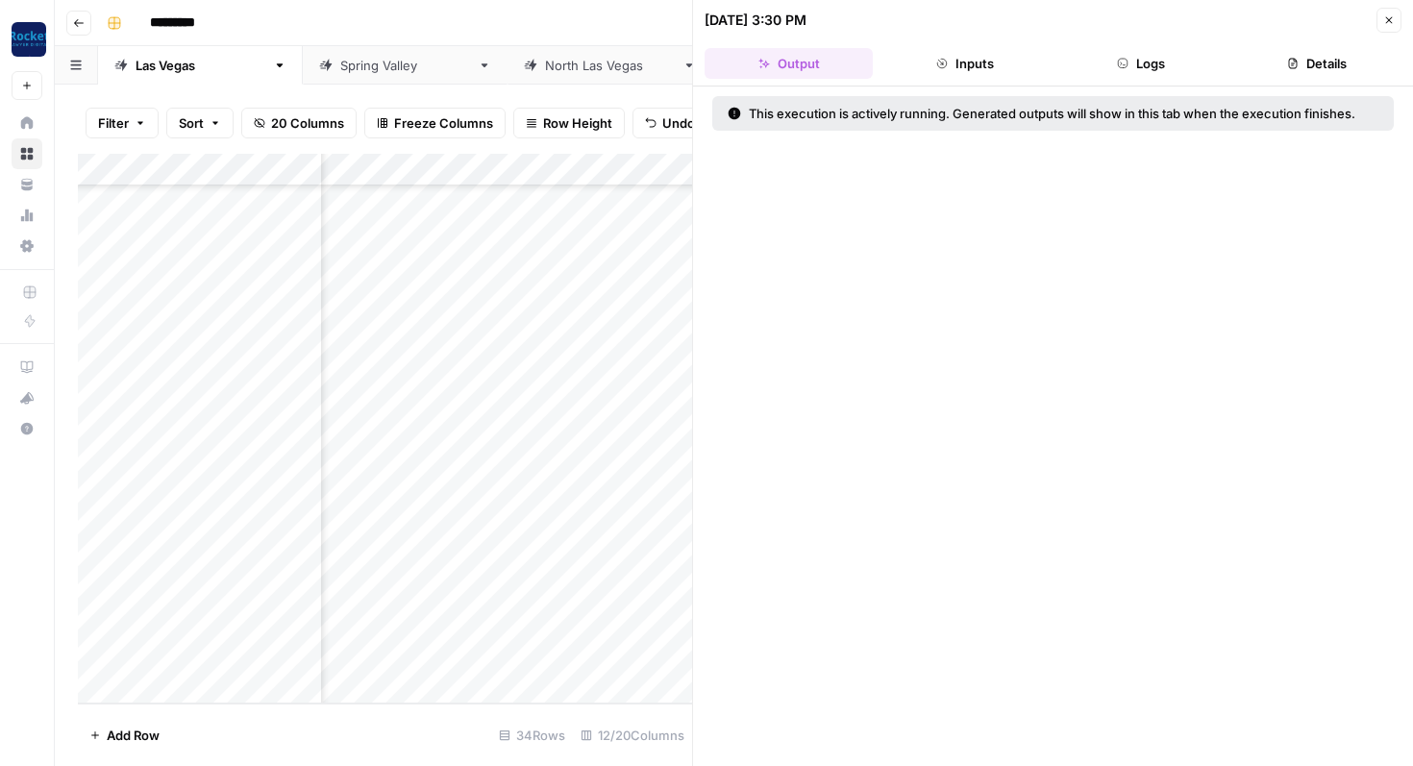
click at [1386, 19] on icon "button" at bounding box center [1389, 20] width 12 height 12
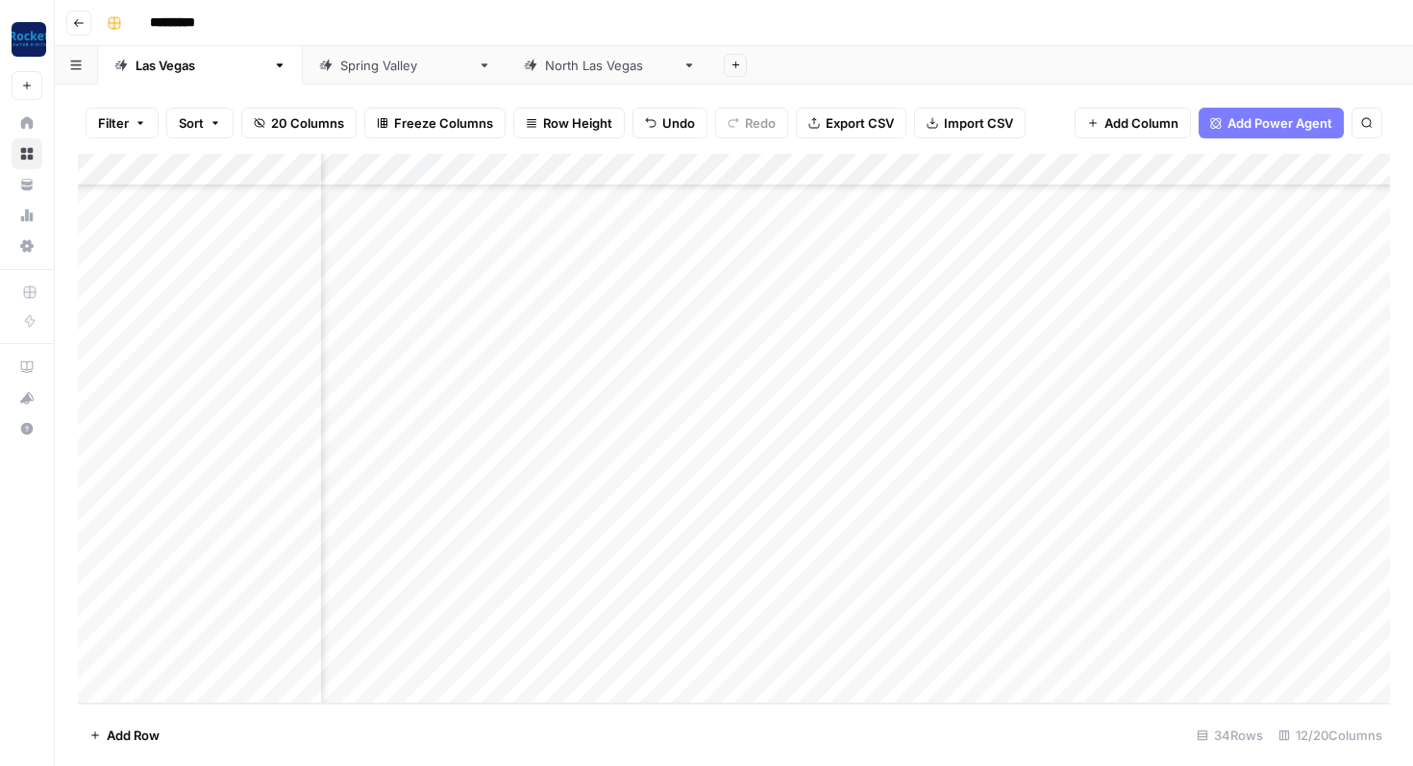
scroll to position [625, 682]
click at [873, 619] on div "Add Column" at bounding box center [734, 429] width 1312 height 550
click at [876, 655] on div "Add Column" at bounding box center [734, 429] width 1312 height 550
click at [199, 628] on div "Add Column" at bounding box center [734, 429] width 1312 height 550
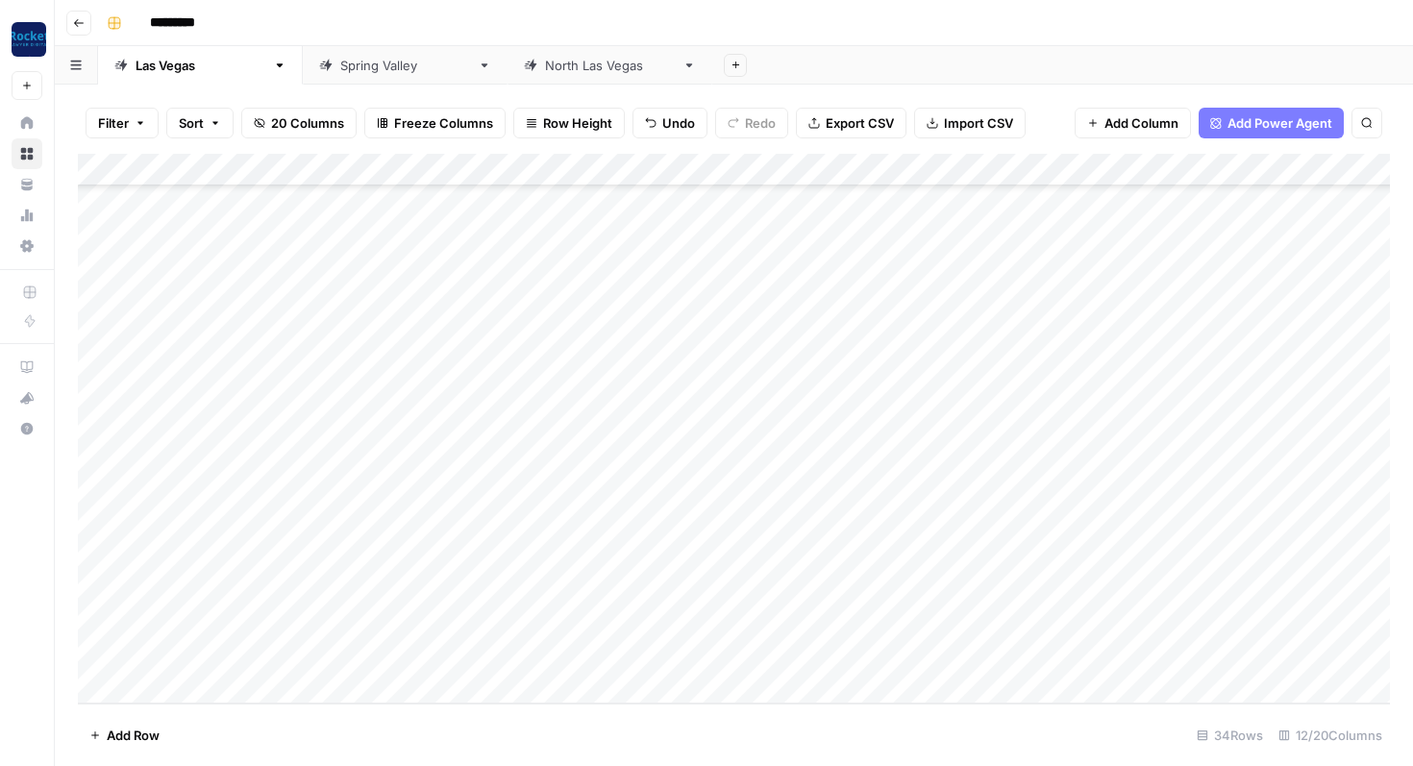
click at [200, 628] on div "Add Column" at bounding box center [734, 429] width 1312 height 550
click at [199, 652] on div "Add Column" at bounding box center [734, 429] width 1312 height 550
click at [199, 652] on textarea "**********" at bounding box center [262, 656] width 308 height 27
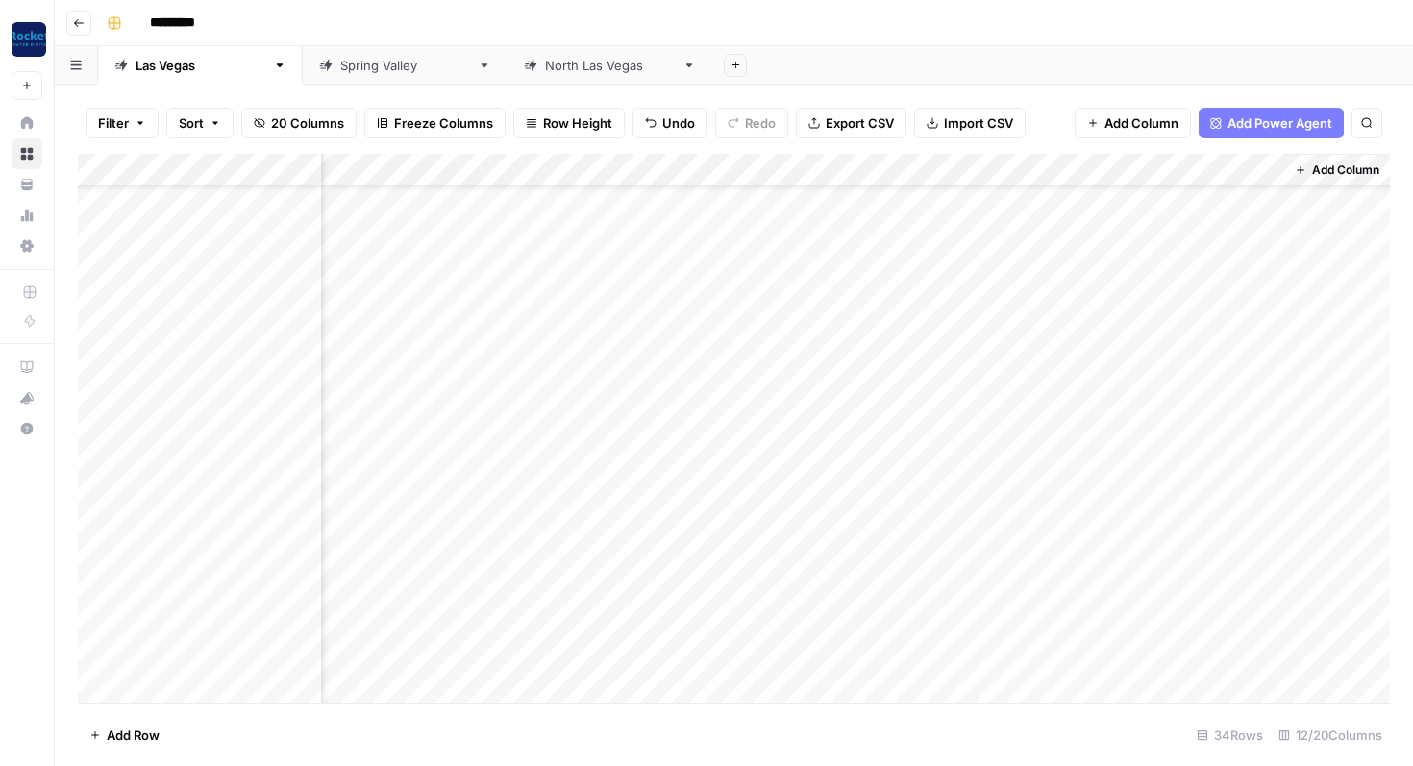
click at [916, 654] on div "Add Column" at bounding box center [734, 429] width 1312 height 550
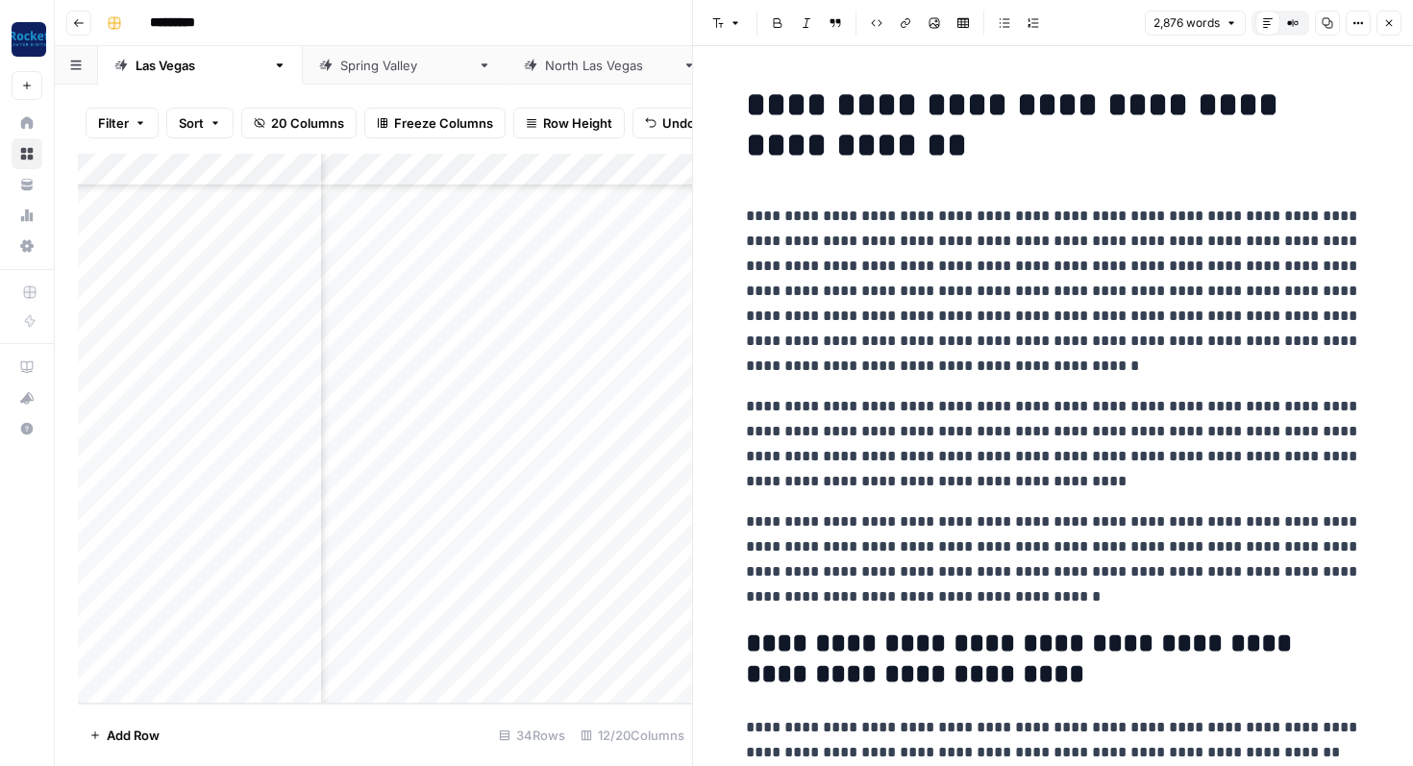
click at [928, 286] on p "**********" at bounding box center [1053, 291] width 615 height 175
copy div "**********"
